Goal: Information Seeking & Learning: Learn about a topic

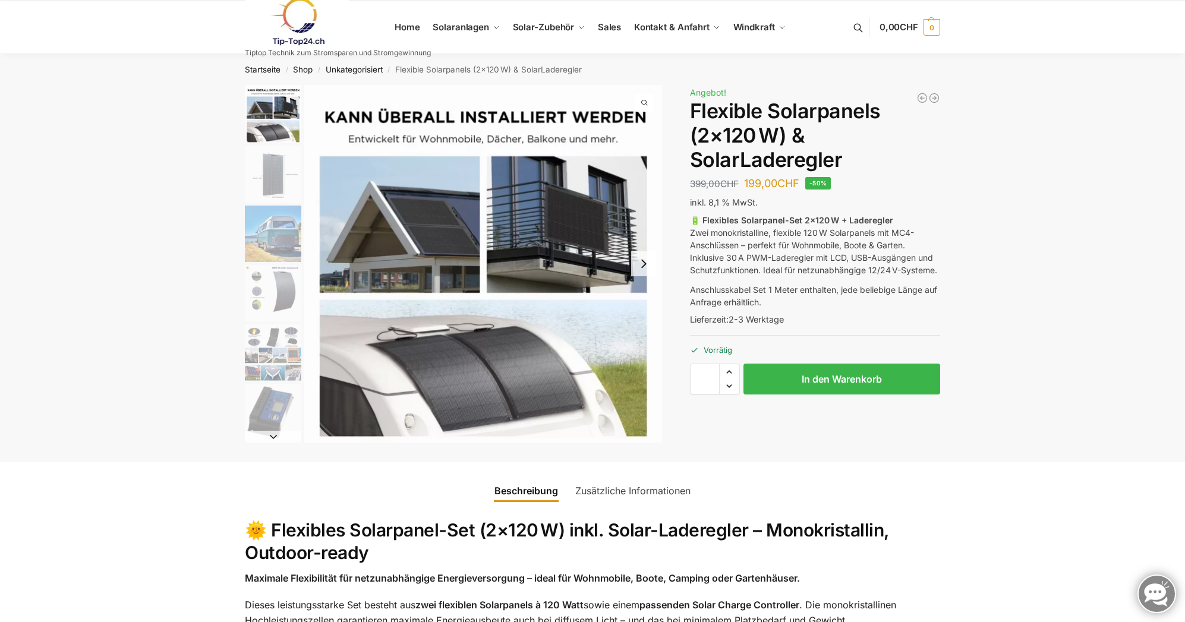
click at [495, 376] on img "1 / 9" at bounding box center [483, 264] width 358 height 358
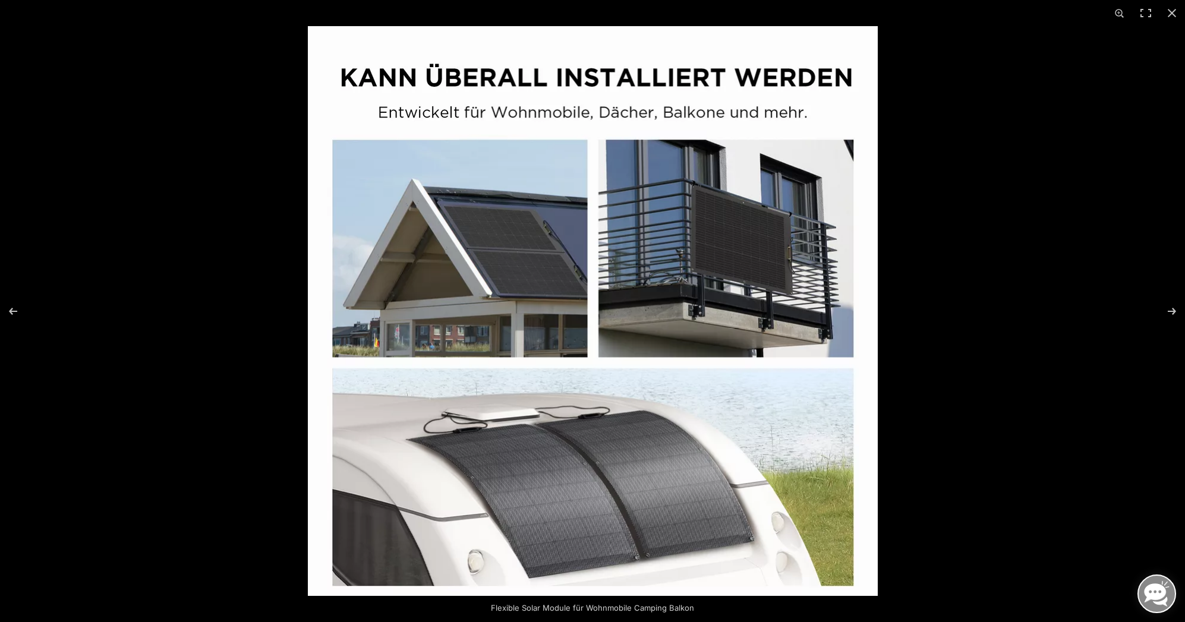
click at [661, 445] on img at bounding box center [593, 311] width 570 height 570
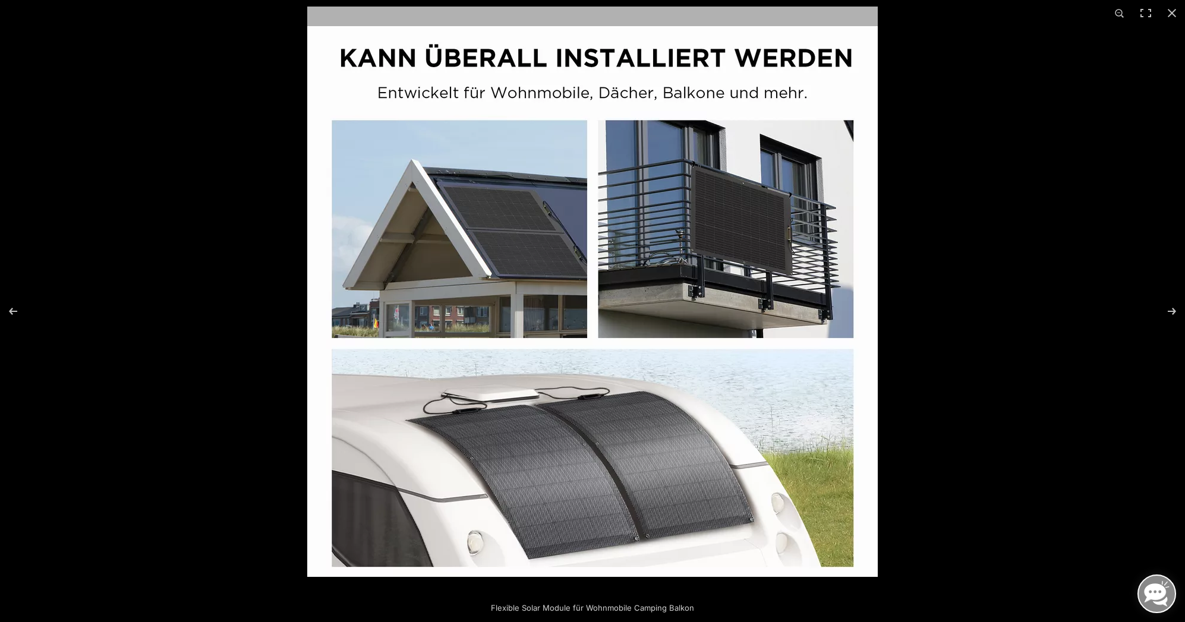
click at [659, 423] on img at bounding box center [592, 292] width 571 height 571
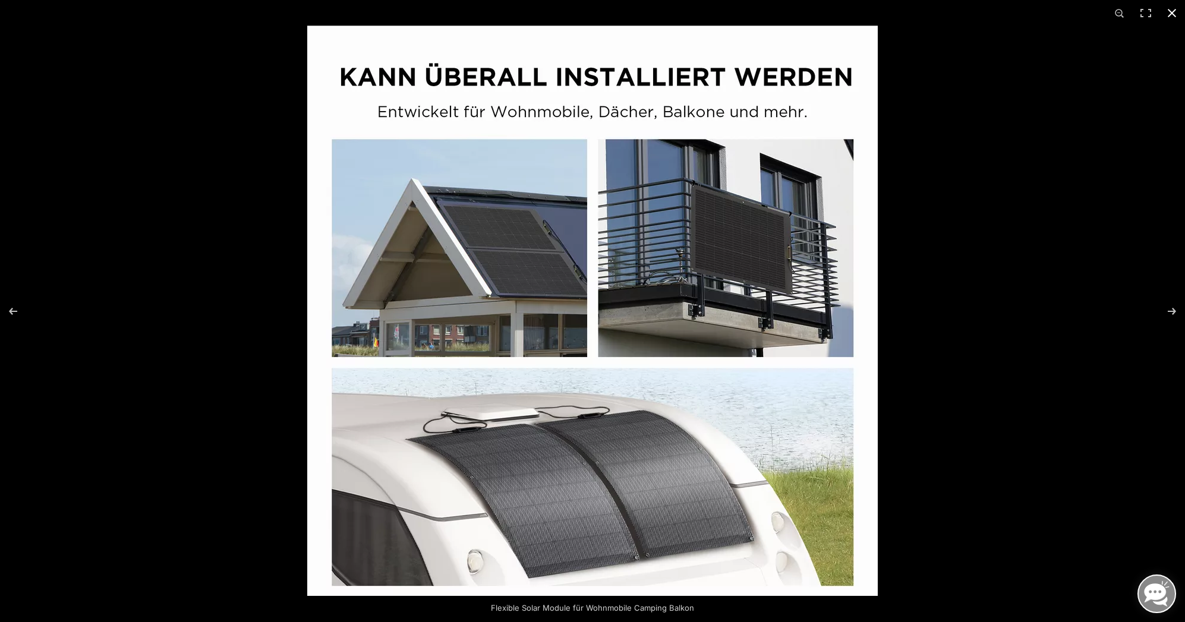
click at [1171, 11] on button "Close (Esc)" at bounding box center [1172, 13] width 26 height 26
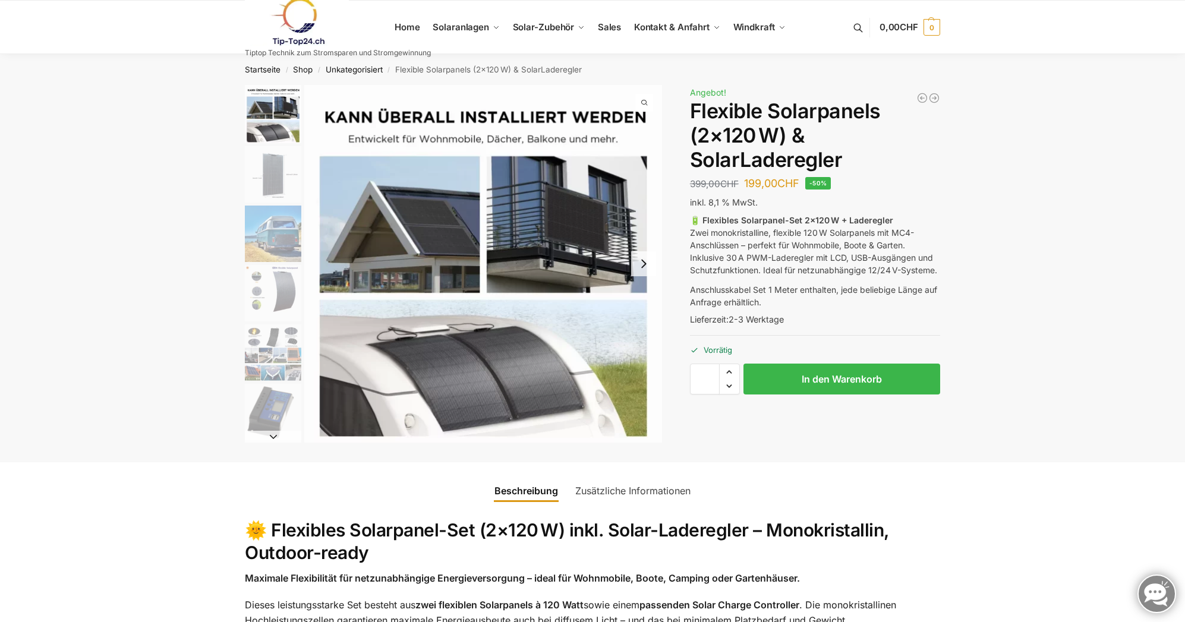
click at [246, 187] on img "2 / 9" at bounding box center [273, 174] width 56 height 56
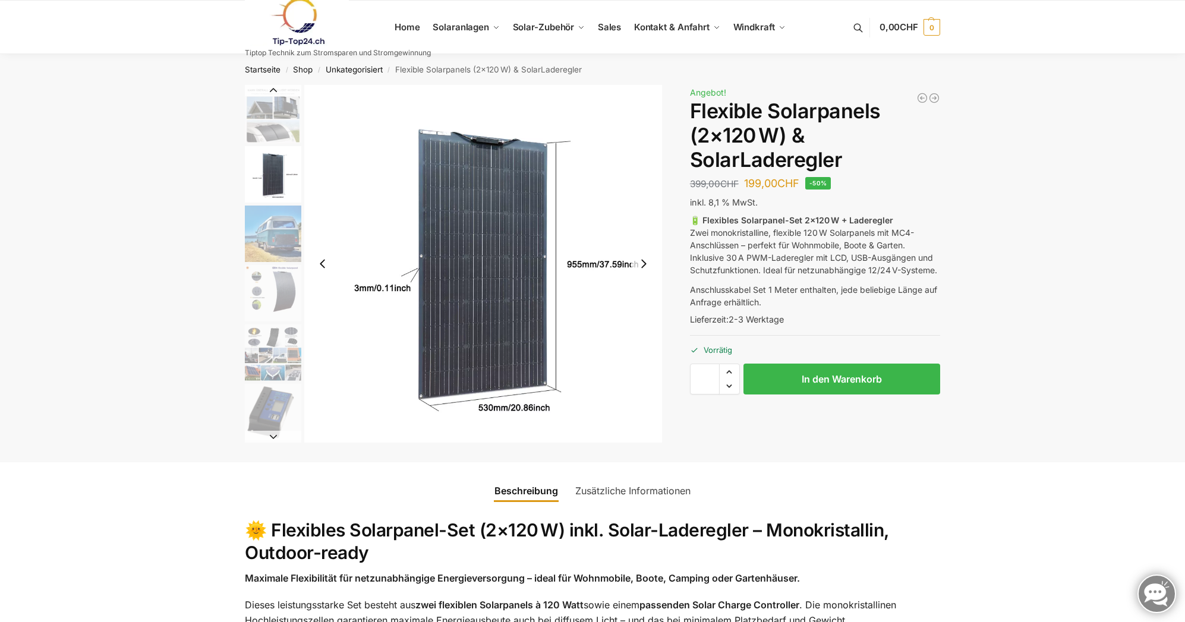
click at [275, 225] on img "3 / 9" at bounding box center [273, 234] width 56 height 56
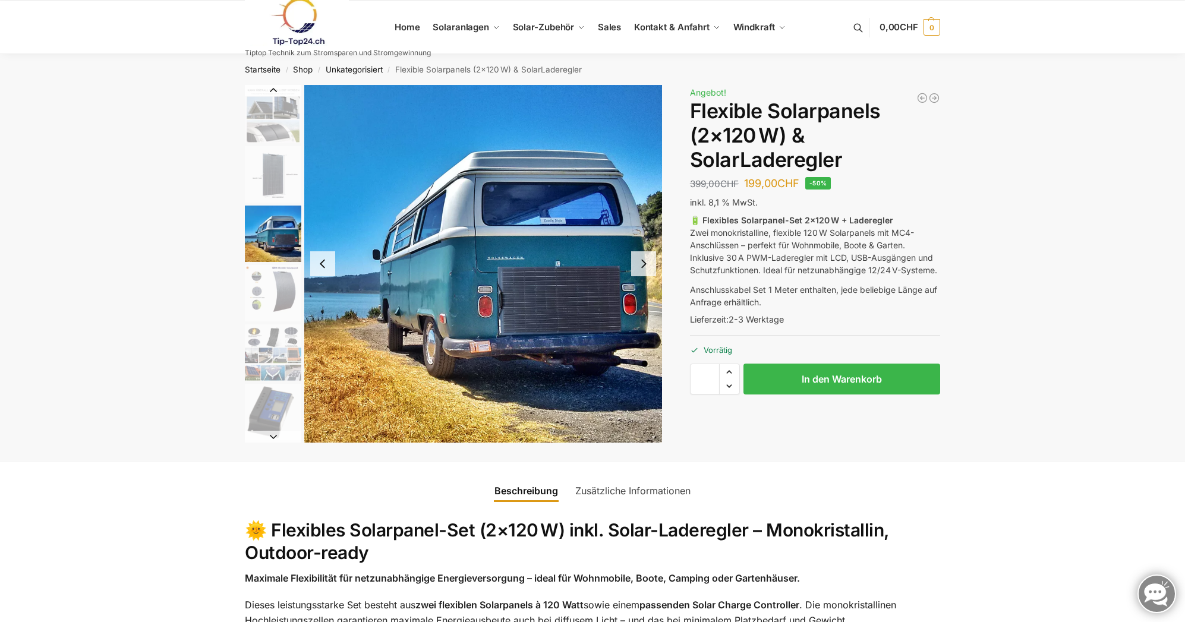
click at [277, 280] on img "4 / 9" at bounding box center [273, 293] width 56 height 56
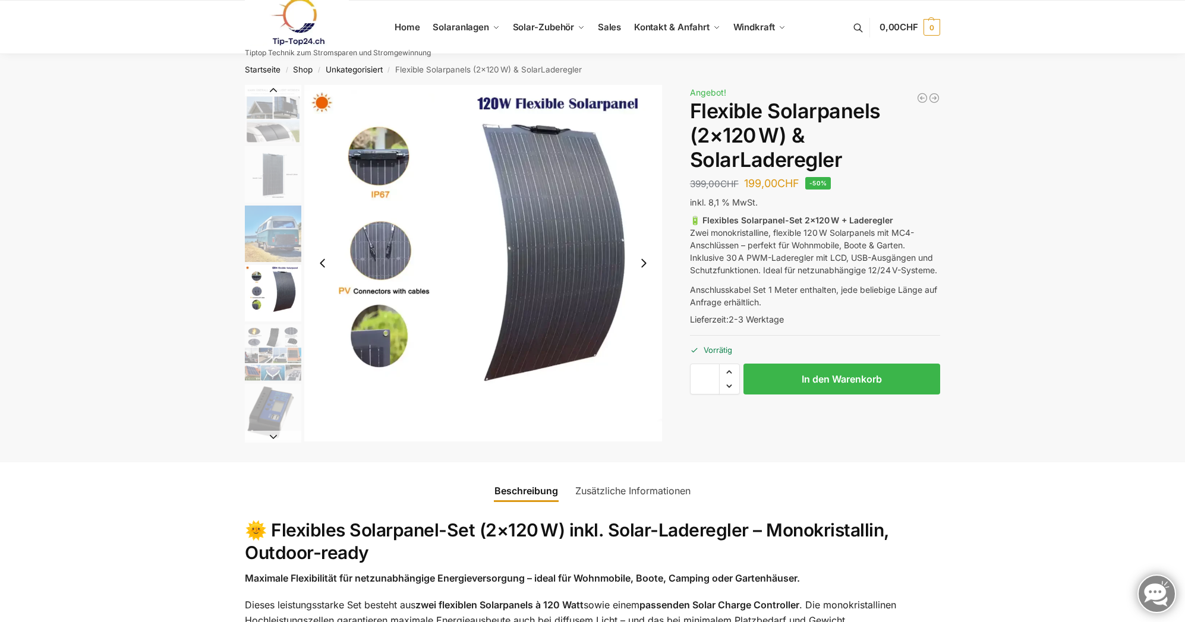
click at [265, 339] on img "5 / 9" at bounding box center [273, 353] width 56 height 56
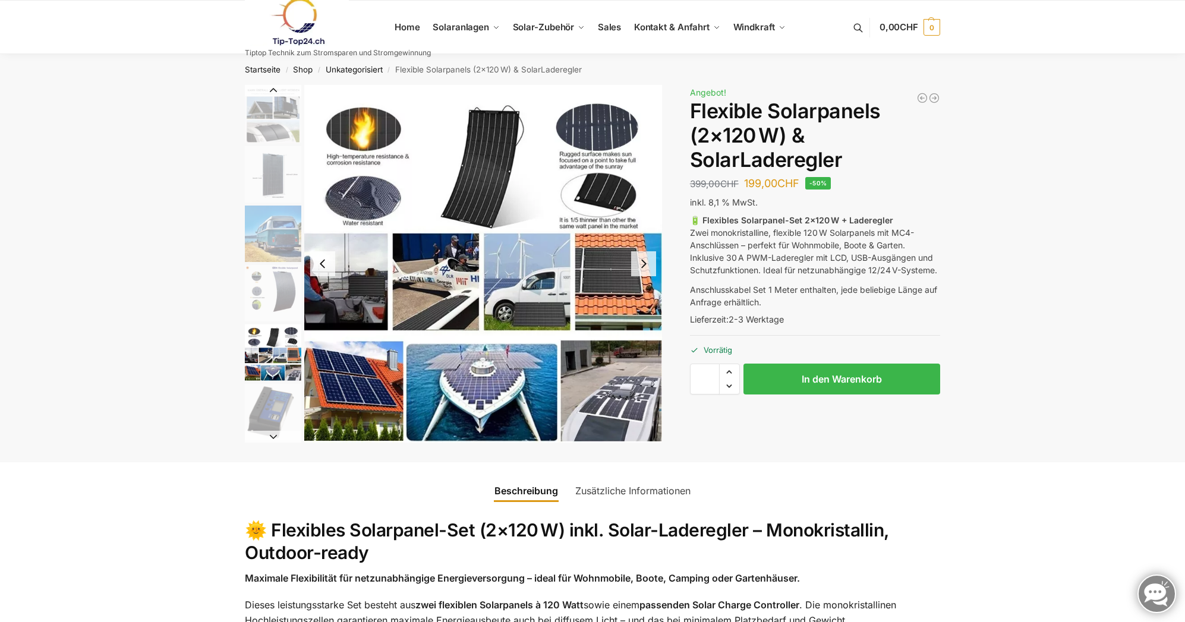
click at [282, 411] on img "6 / 9" at bounding box center [273, 412] width 56 height 56
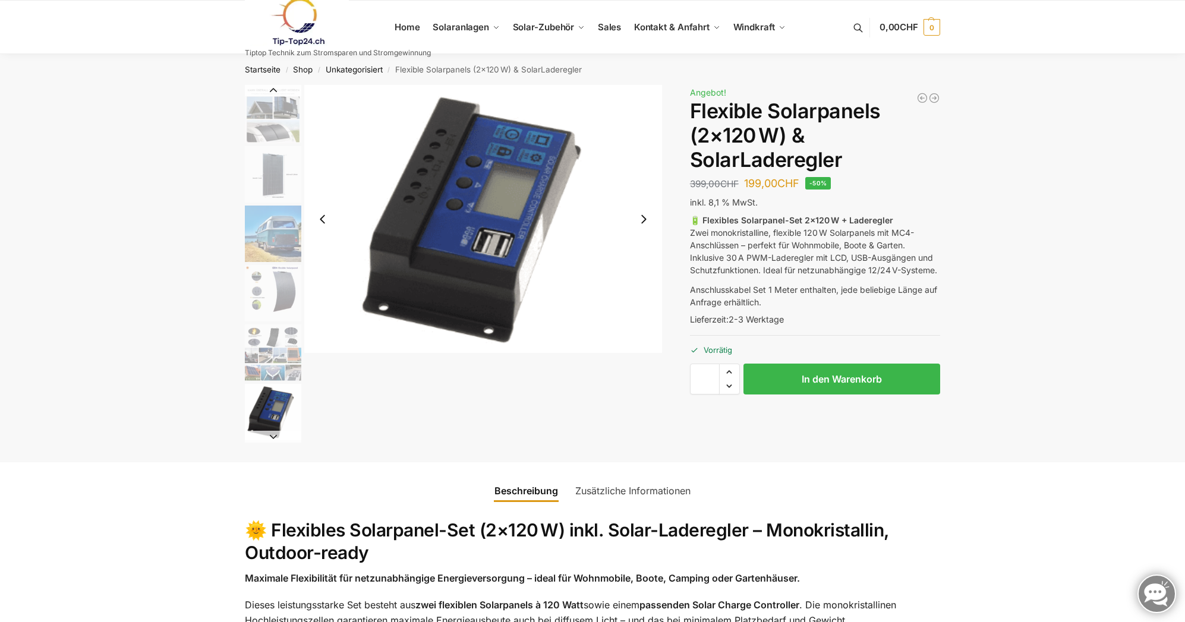
click at [272, 436] on button "Next slide" at bounding box center [273, 437] width 56 height 12
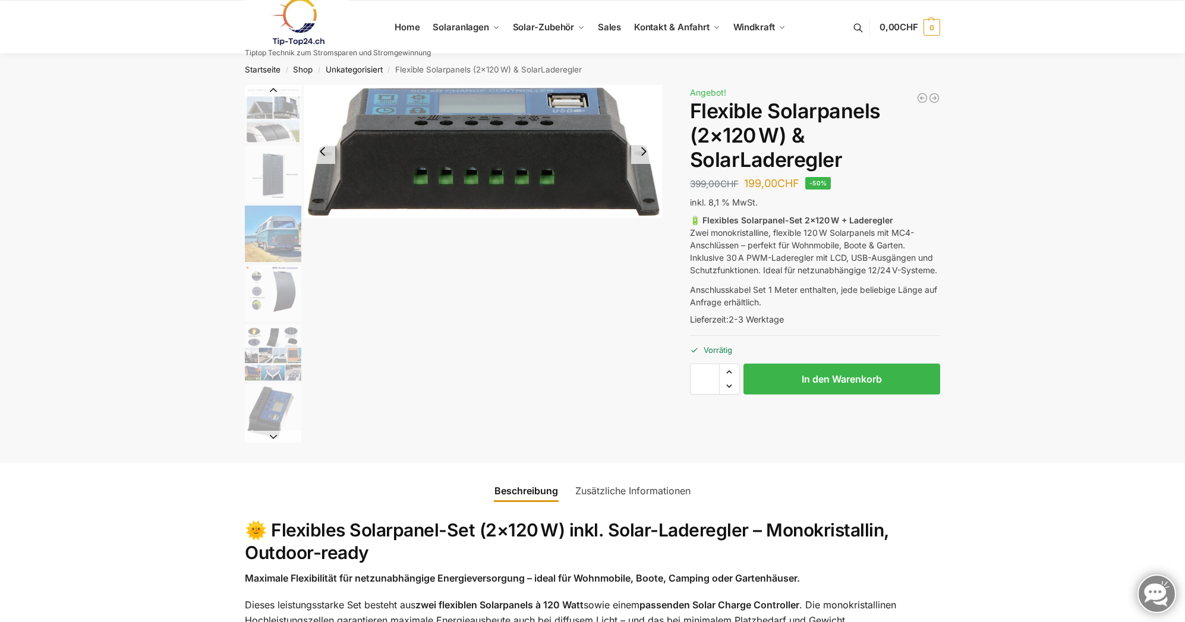
click at [272, 436] on button "Next slide" at bounding box center [273, 437] width 56 height 12
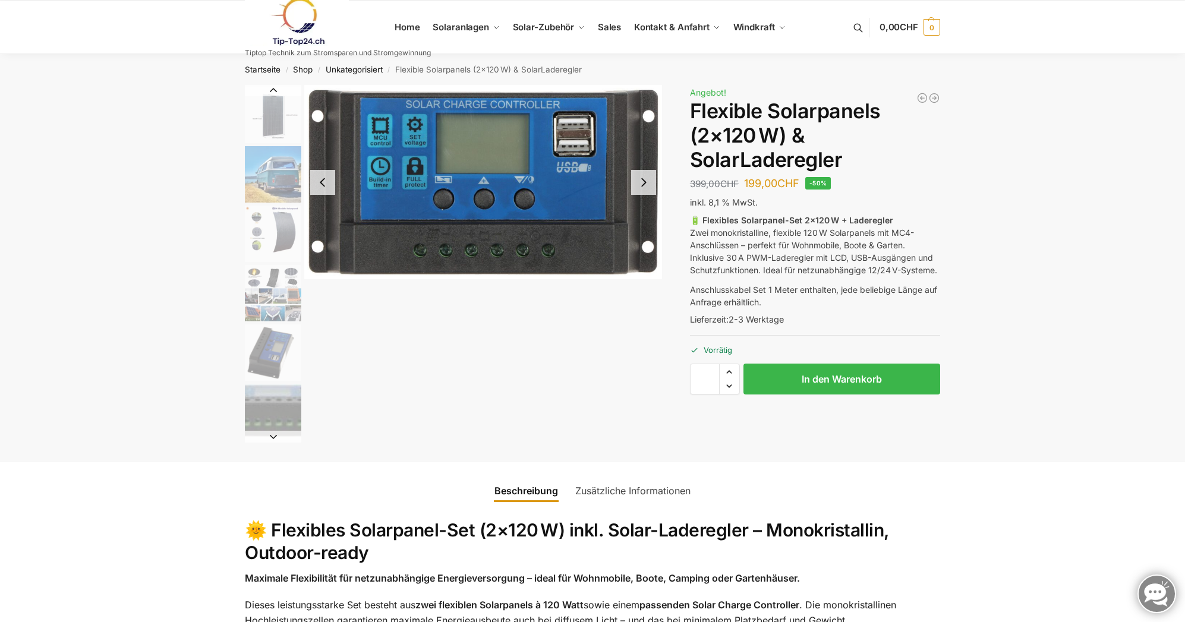
click at [274, 408] on img "7 / 9" at bounding box center [273, 412] width 56 height 56
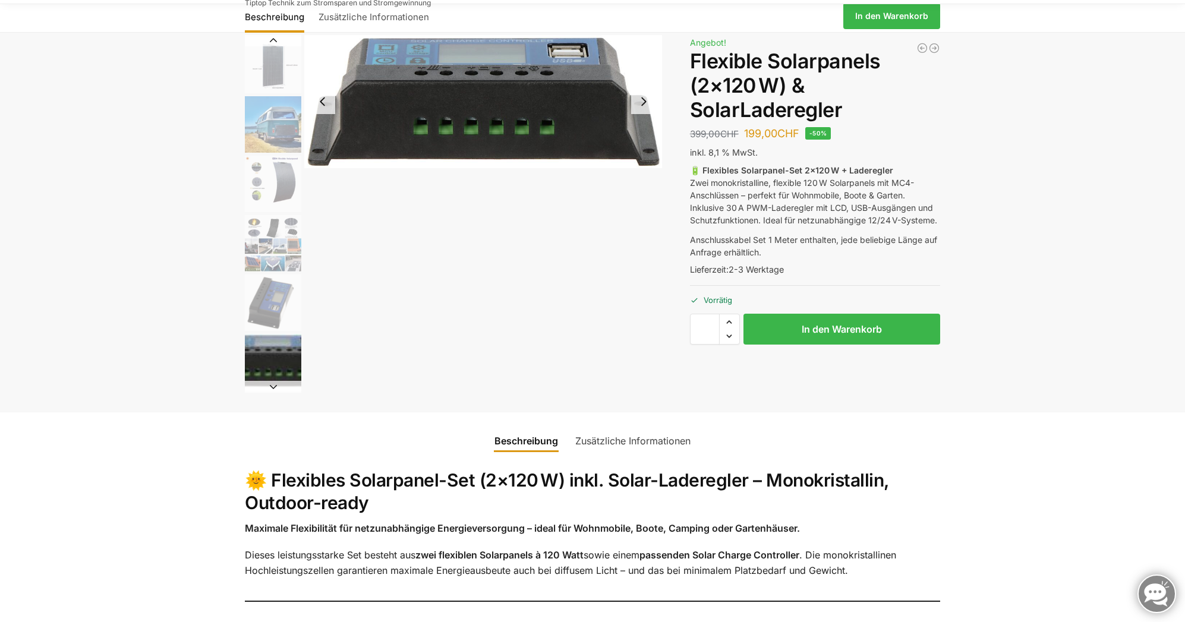
scroll to position [178, 0]
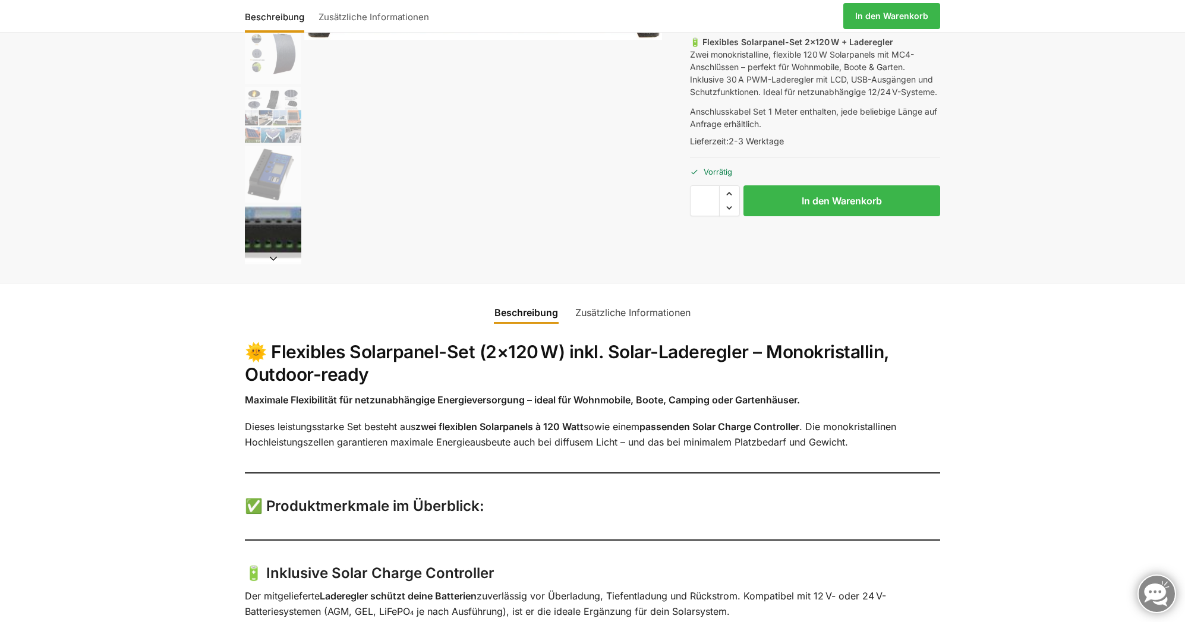
click at [272, 255] on button "Next slide" at bounding box center [273, 259] width 56 height 12
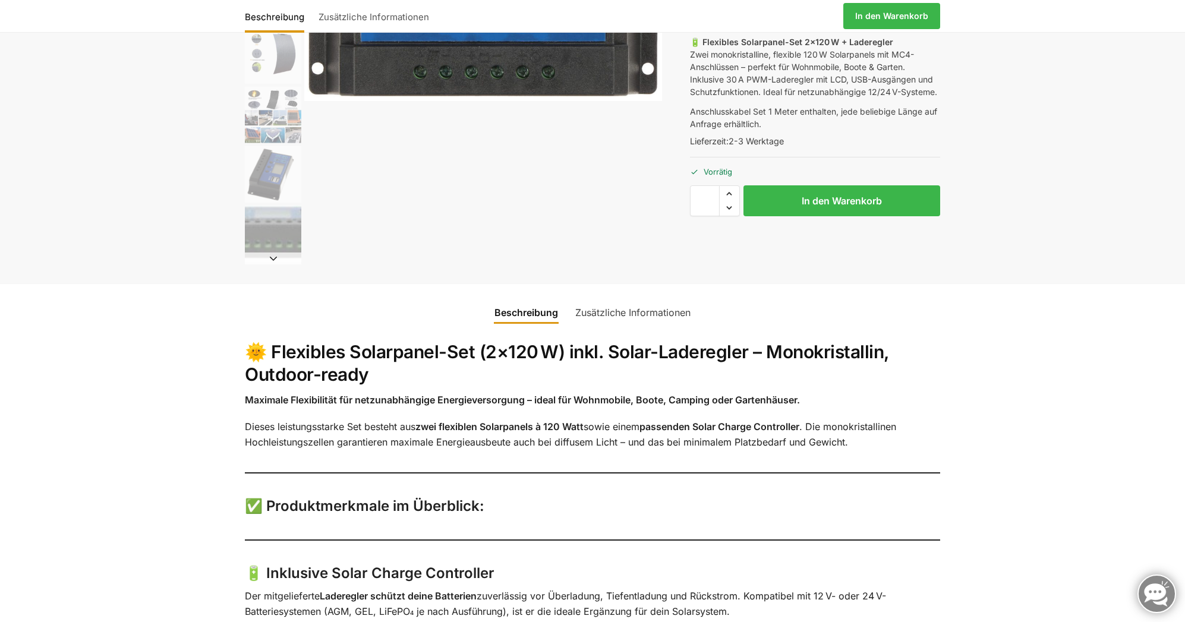
scroll to position [0, 0]
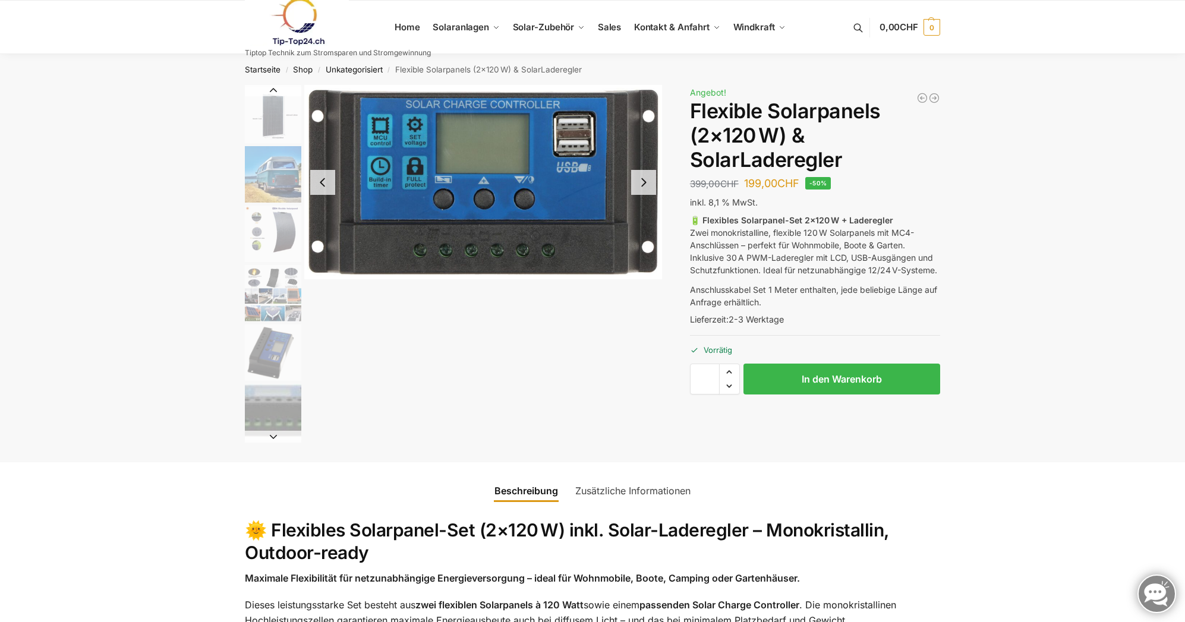
click at [646, 182] on button "Next slide" at bounding box center [643, 182] width 25 height 25
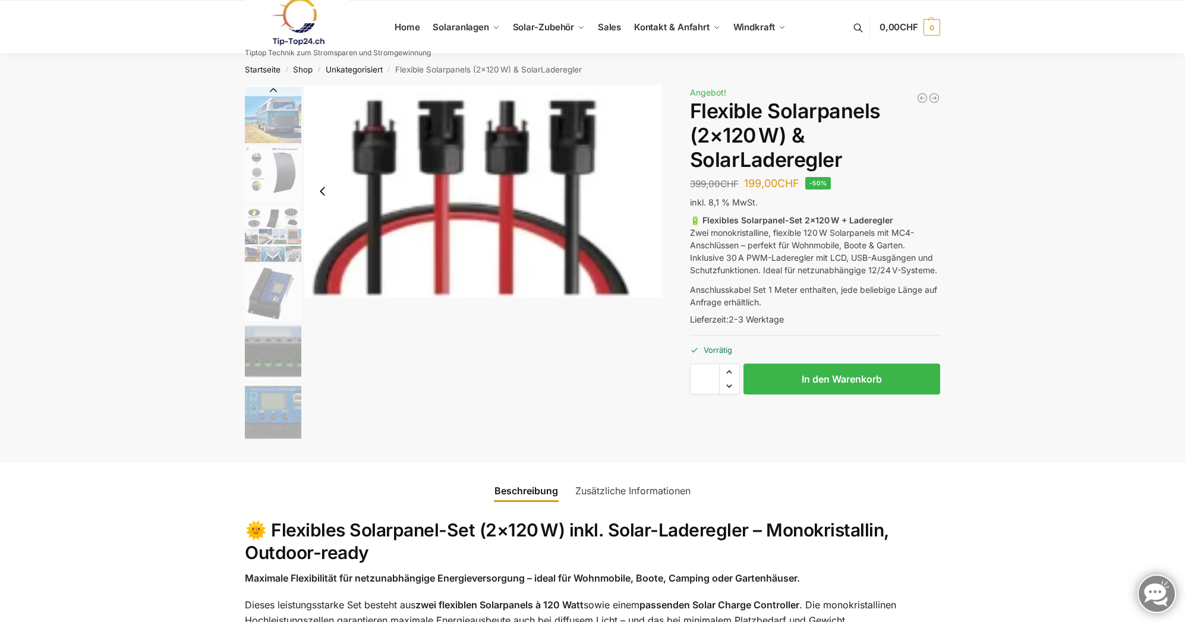
click at [323, 191] on button "Previous slide" at bounding box center [322, 191] width 25 height 25
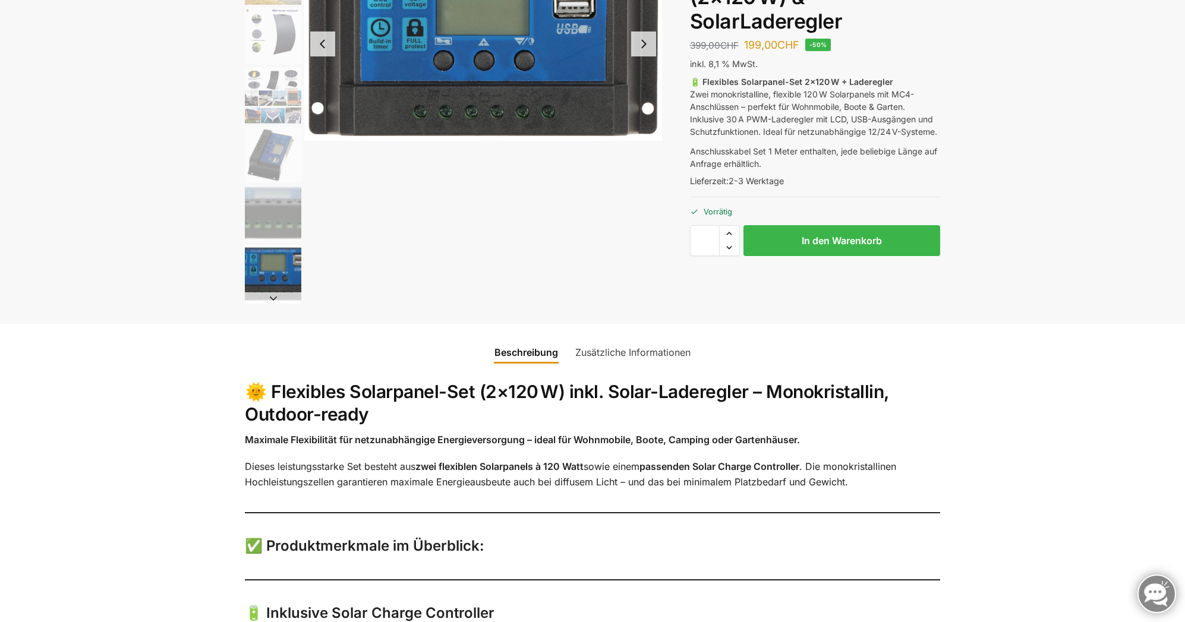
scroll to position [178, 0]
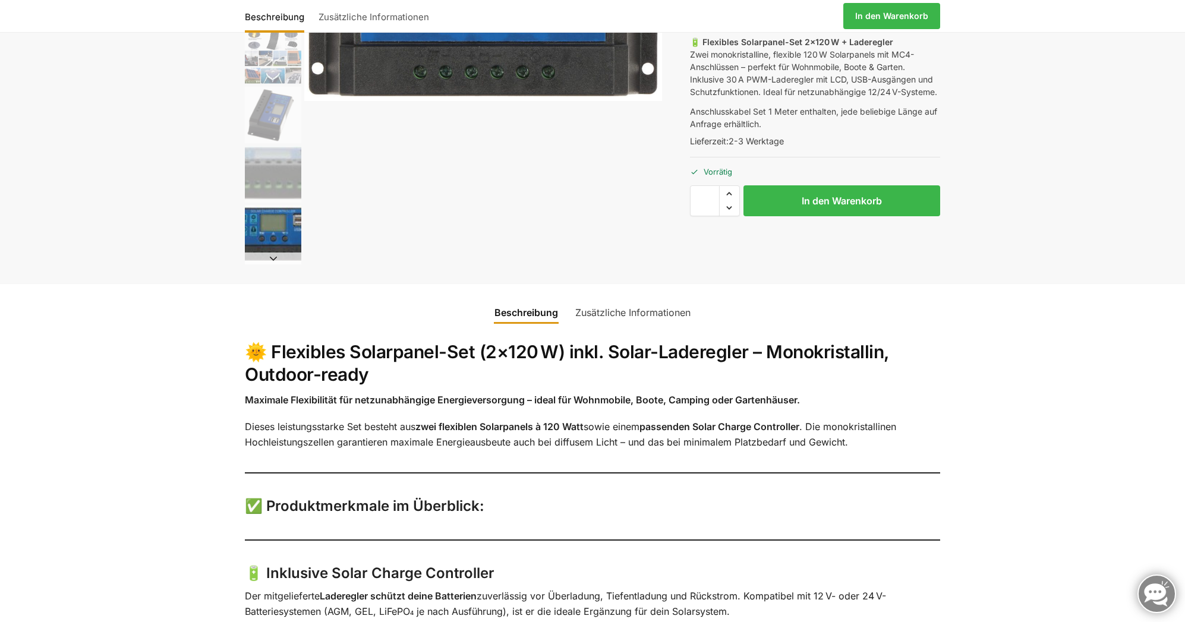
click at [662, 311] on link "Zusätzliche Informationen" at bounding box center [633, 312] width 130 height 29
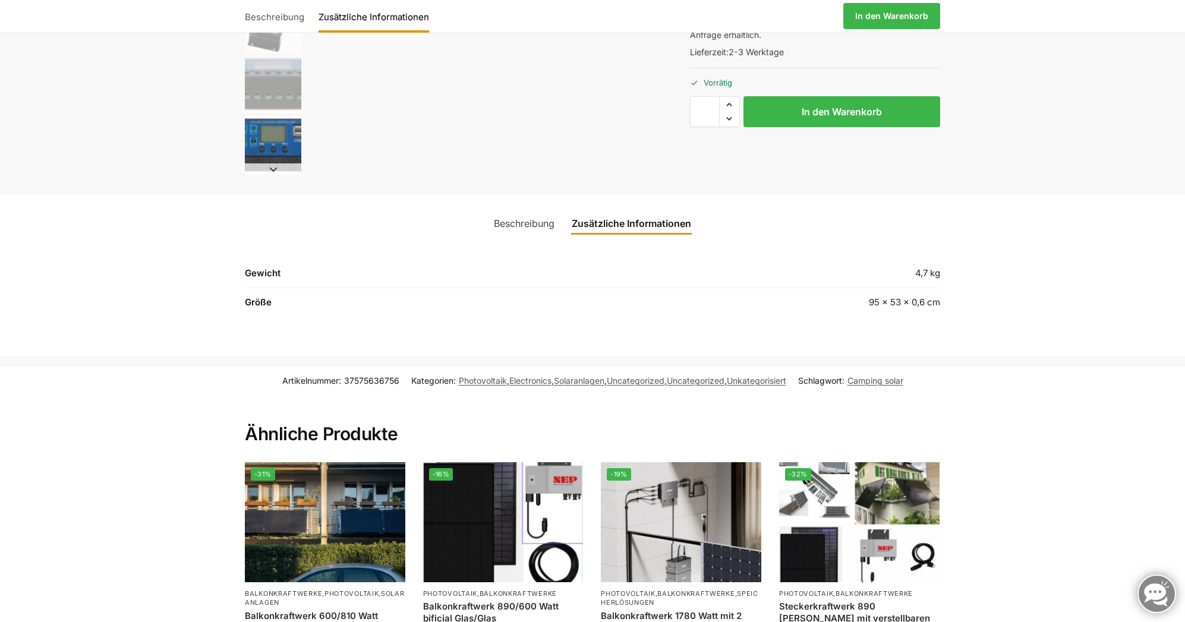
scroll to position [238, 0]
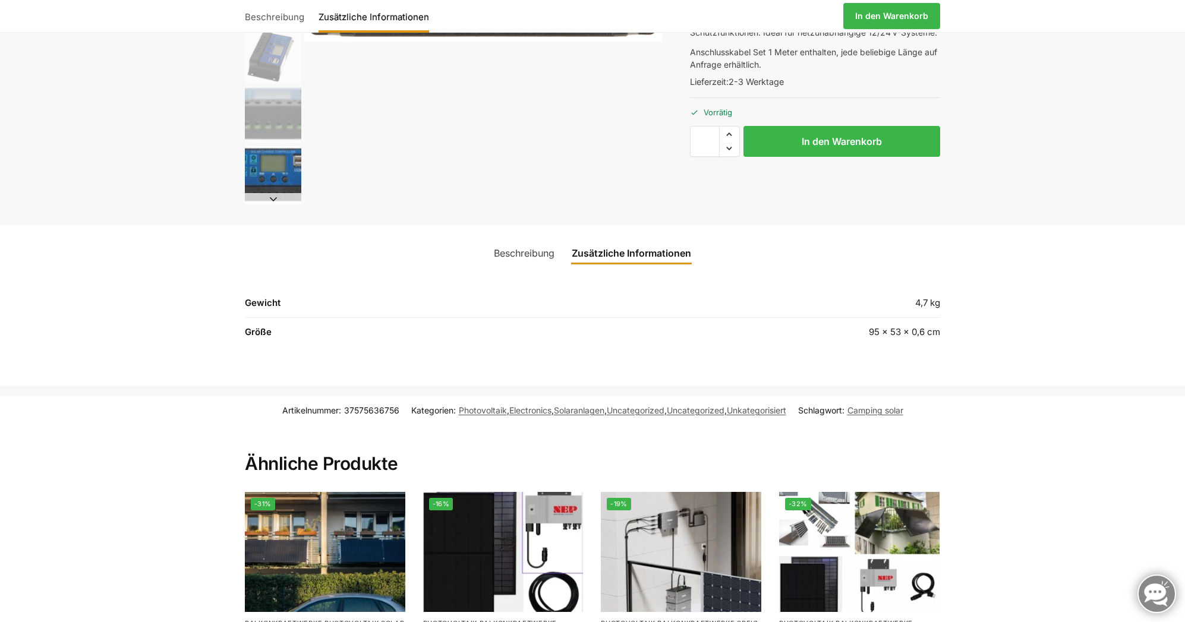
click at [533, 250] on link "Beschreibung" at bounding box center [524, 253] width 75 height 29
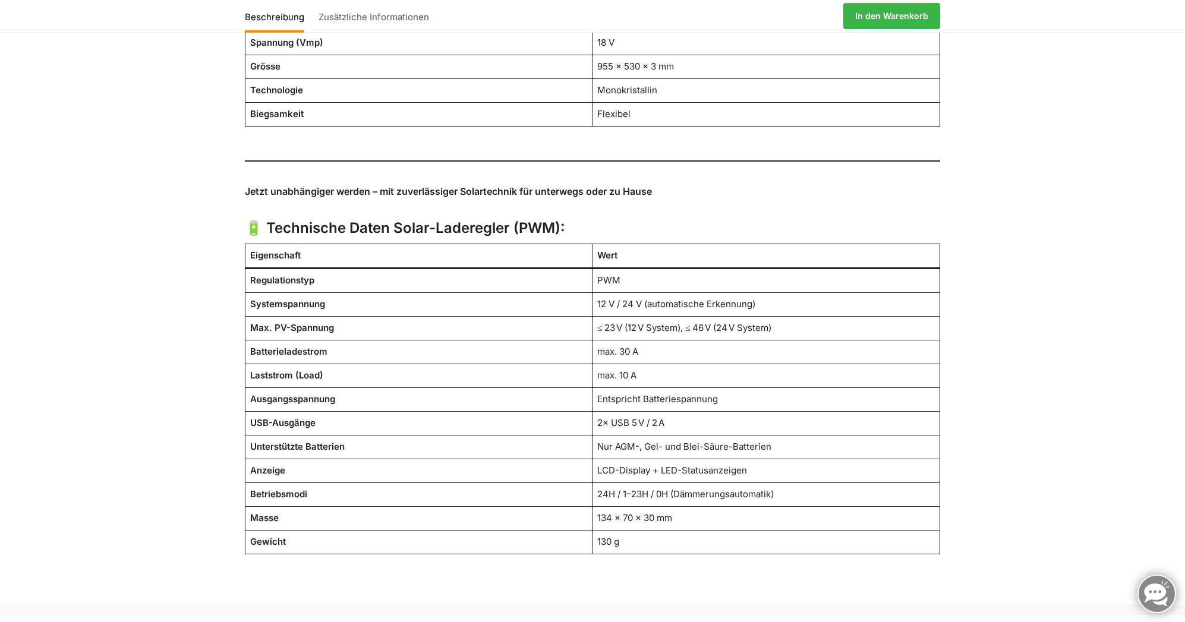
scroll to position [1189, 0]
